Goal: Information Seeking & Learning: Learn about a topic

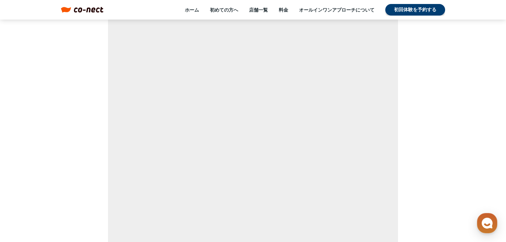
scroll to position [4095, 0]
